Goal: Information Seeking & Learning: Compare options

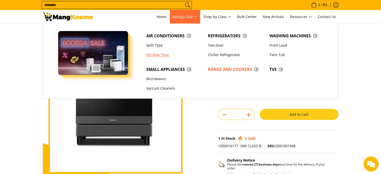
click at [158, 56] on link "Window Type" at bounding box center [175, 55] width 62 height 10
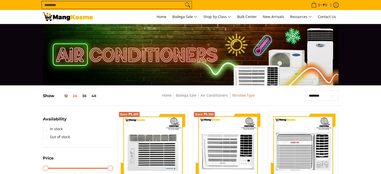
click at [110, 4] on input "Search..." at bounding box center [113, 5] width 142 height 8
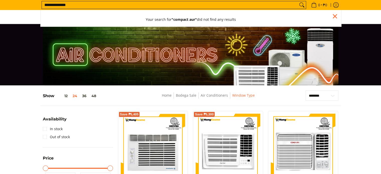
type input "**********"
click at [298, 1] on button "Search" at bounding box center [302, 5] width 8 height 8
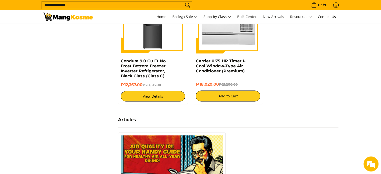
scroll to position [908, 0]
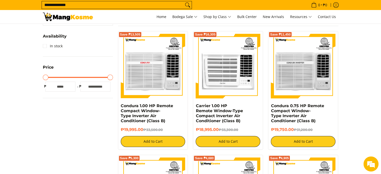
scroll to position [117, 0]
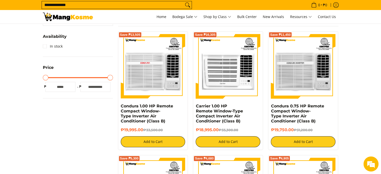
click at [46, 6] on input "**********" at bounding box center [113, 5] width 142 height 8
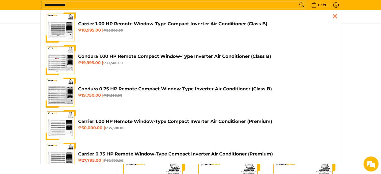
click at [50, 6] on input "**********" at bounding box center [170, 5] width 256 height 8
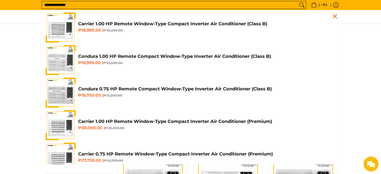
click at [50, 6] on input "**********" at bounding box center [170, 5] width 256 height 8
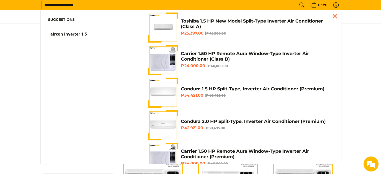
type input "**********"
click at [298, 1] on button "Search" at bounding box center [302, 5] width 8 height 8
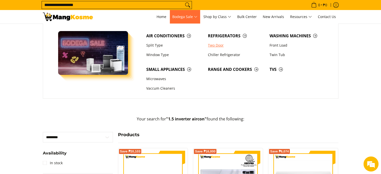
click at [216, 44] on link "Two Door" at bounding box center [236, 46] width 62 height 10
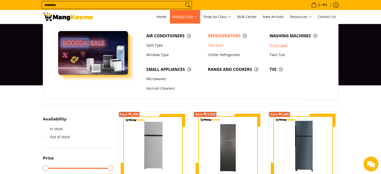
click at [278, 46] on link "Front Load" at bounding box center [298, 46] width 62 height 10
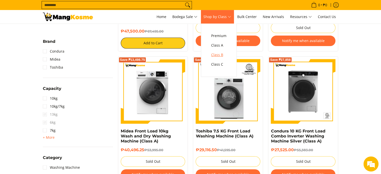
click at [221, 52] on span "Class B" at bounding box center [218, 55] width 15 height 6
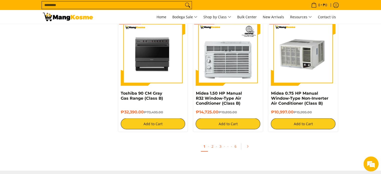
scroll to position [939, 0]
click at [211, 149] on link "2" at bounding box center [212, 146] width 7 height 10
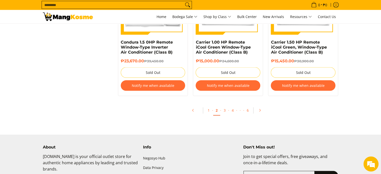
scroll to position [1070, 0]
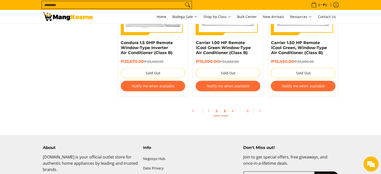
click at [226, 113] on link "3" at bounding box center [224, 111] width 7 height 10
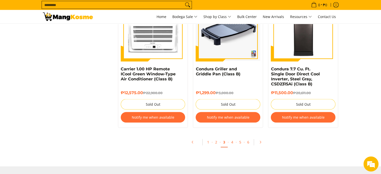
scroll to position [1053, 0]
click at [231, 140] on link "4" at bounding box center [232, 142] width 7 height 10
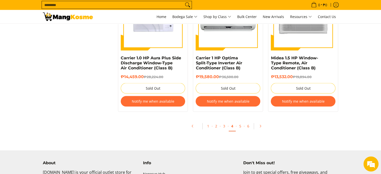
scroll to position [1069, 0]
click at [239, 127] on link "5" at bounding box center [240, 126] width 7 height 10
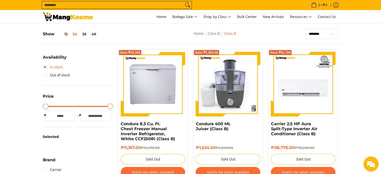
click at [48, 65] on link "In stock" at bounding box center [53, 67] width 20 height 8
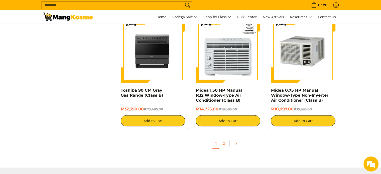
scroll to position [942, 0]
click at [226, 147] on link "2" at bounding box center [224, 143] width 7 height 10
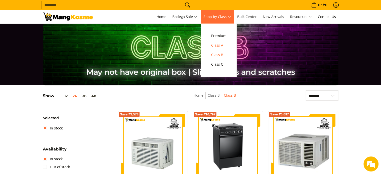
click at [217, 44] on span "Class A" at bounding box center [218, 45] width 15 height 6
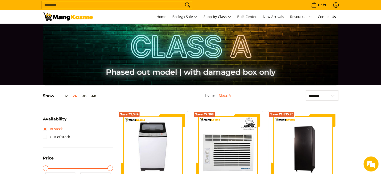
click at [46, 128] on link "In stock" at bounding box center [53, 129] width 20 height 8
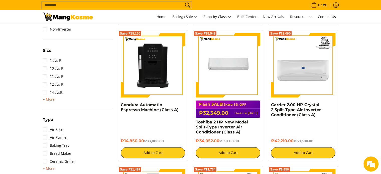
scroll to position [489, 0]
click at [135, 107] on link "Condura Automatic Espresso Machine (Class A)" at bounding box center [150, 107] width 58 height 10
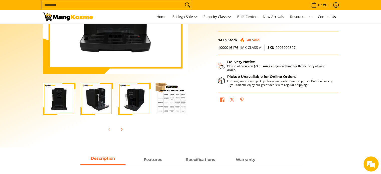
scroll to position [109, 0]
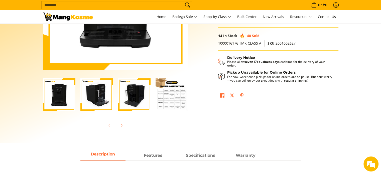
click at [95, 101] on img "Condura Automatic Espresso Machine (Class A)-2" at bounding box center [96, 94] width 33 height 33
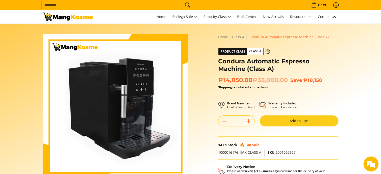
scroll to position [29, 0]
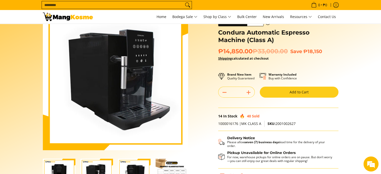
click at [136, 164] on img "Condura Automatic Espresso Machine (Class A)-3" at bounding box center [134, 175] width 33 height 33
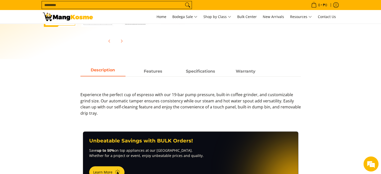
scroll to position [191, 0]
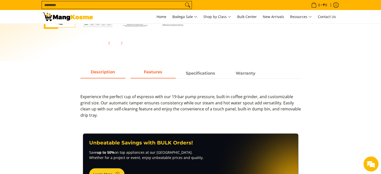
click at [154, 74] on span "Features" at bounding box center [153, 73] width 45 height 9
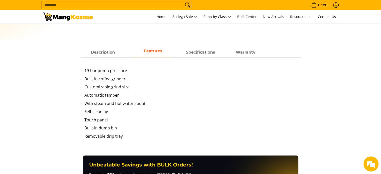
scroll to position [211, 0]
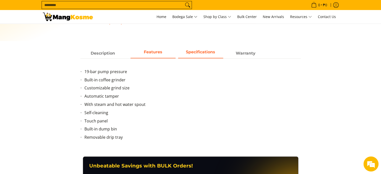
click at [196, 50] on strong "Specifications" at bounding box center [200, 52] width 29 height 5
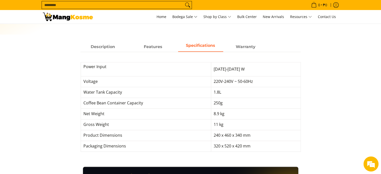
scroll to position [218, 0]
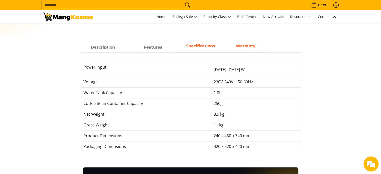
click at [243, 43] on span "Warranty" at bounding box center [245, 47] width 45 height 9
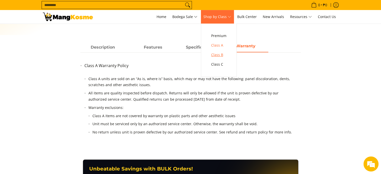
click at [218, 56] on span "Class B" at bounding box center [218, 55] width 15 height 6
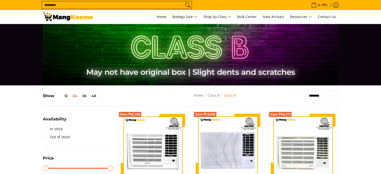
click at [156, 151] on img at bounding box center [153, 146] width 65 height 65
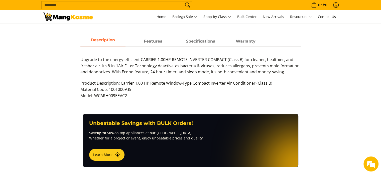
scroll to position [222, 0]
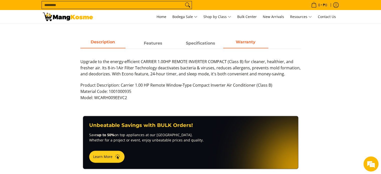
click at [248, 41] on strong "Warranty" at bounding box center [246, 42] width 20 height 5
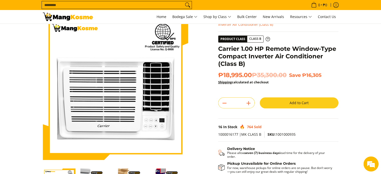
scroll to position [0, 0]
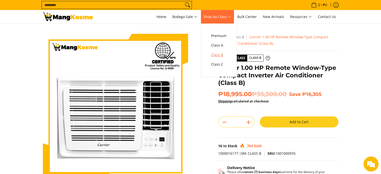
click at [221, 53] on span "Class B" at bounding box center [218, 55] width 15 height 6
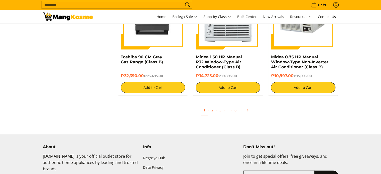
scroll to position [975, 0]
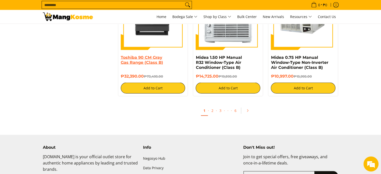
click at [139, 59] on link "Toshiba 90 CM Gray Gas Range (Class B)" at bounding box center [142, 60] width 42 height 10
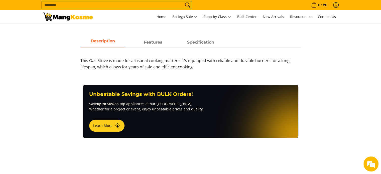
scroll to position [224, 0]
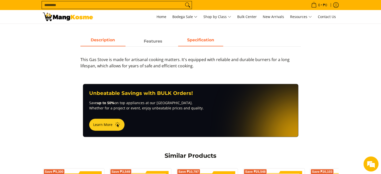
click at [195, 45] on span "Specification" at bounding box center [200, 41] width 45 height 9
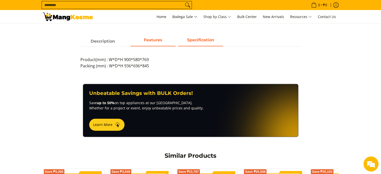
click at [154, 42] on strong "Features" at bounding box center [153, 40] width 19 height 5
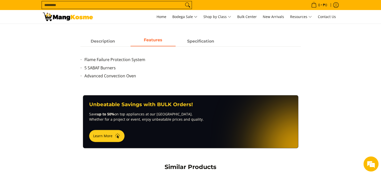
scroll to position [0, 0]
click at [96, 42] on span "Description" at bounding box center [102, 41] width 45 height 9
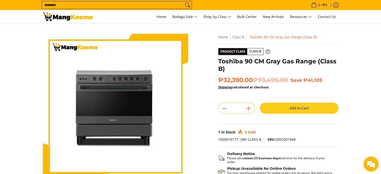
click at [259, 62] on h1 "Toshiba 90 CM Gray Gas Range (Class B)" at bounding box center [278, 65] width 120 height 15
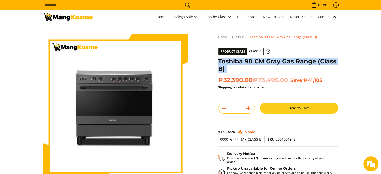
click at [259, 62] on h1 "Toshiba 90 CM Gray Gas Range (Class B)" at bounding box center [278, 65] width 120 height 15
copy div "Toshiba 90 CM Gray Gas Range (Class B)"
